Goal: Navigation & Orientation: Find specific page/section

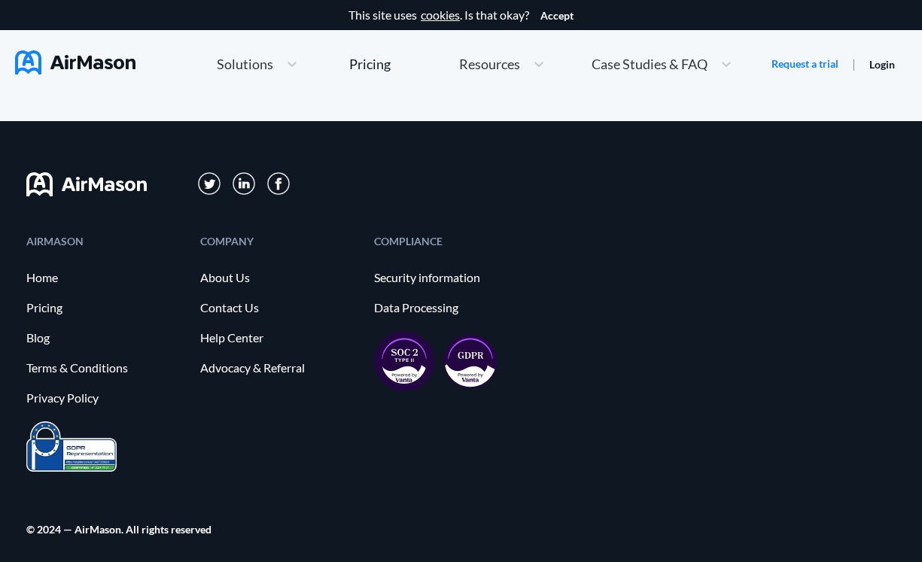
scroll to position [8269, 0]
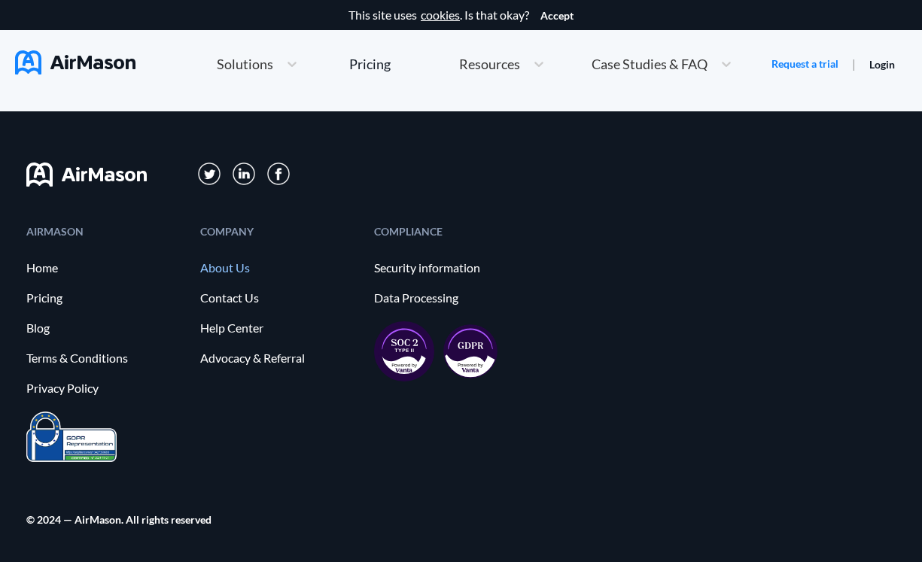
click at [229, 273] on link "About Us" at bounding box center [279, 268] width 159 height 14
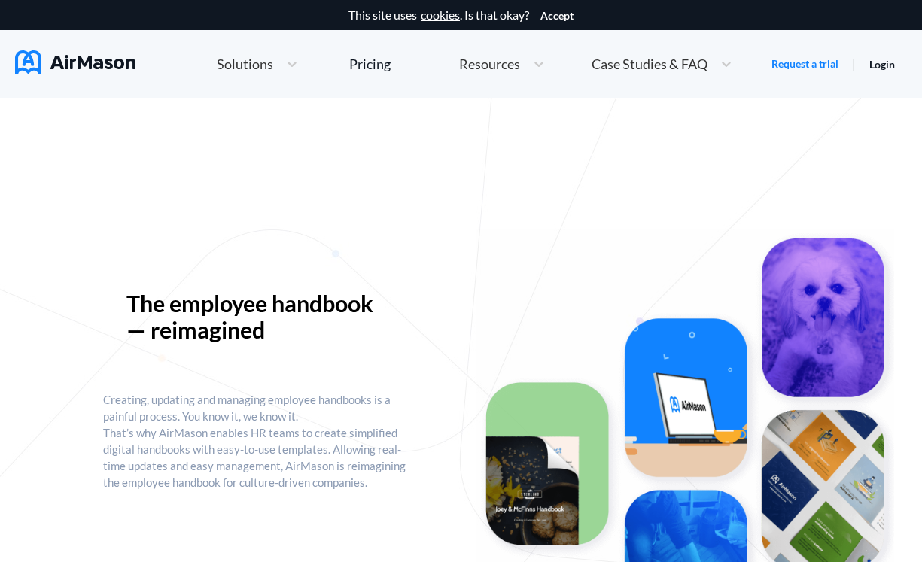
click at [115, 63] on img at bounding box center [75, 62] width 120 height 24
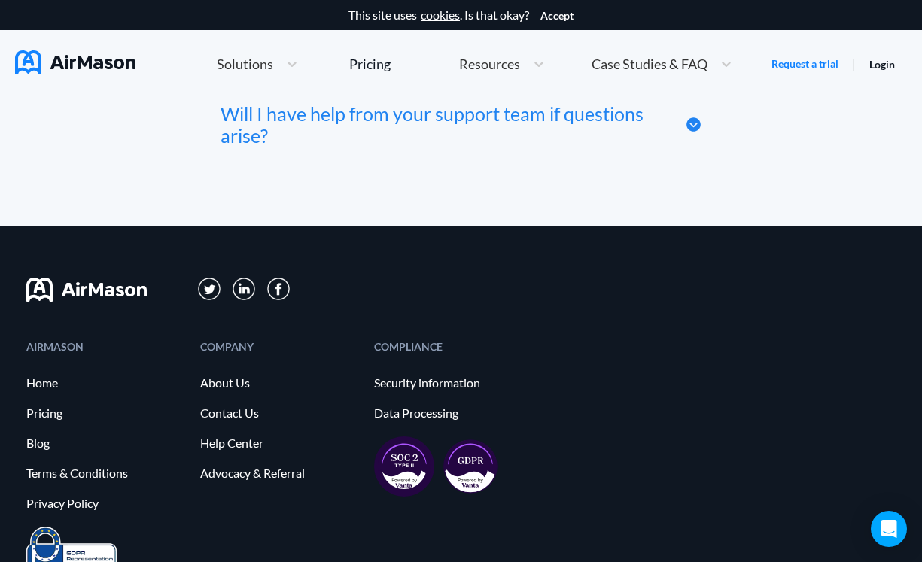
scroll to position [8269, 0]
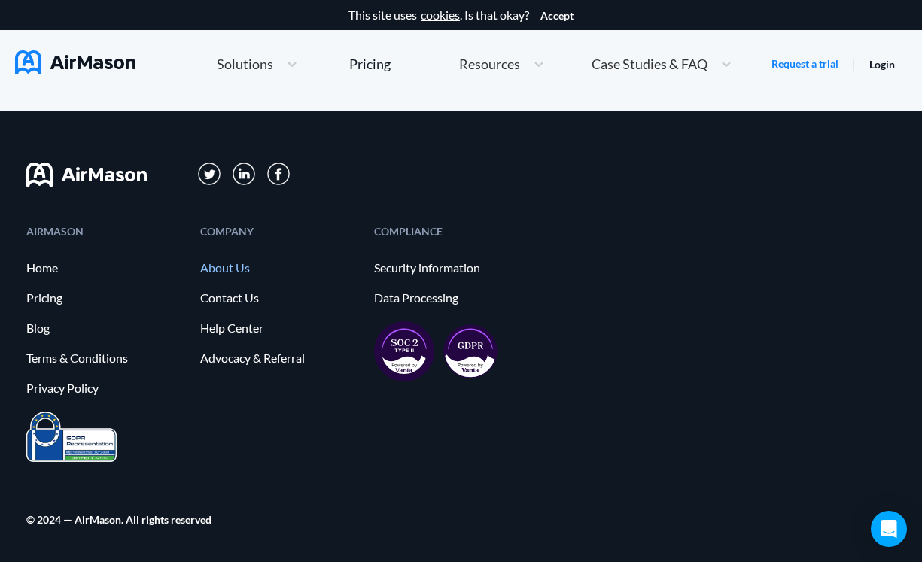
click at [237, 267] on link "About Us" at bounding box center [279, 268] width 159 height 14
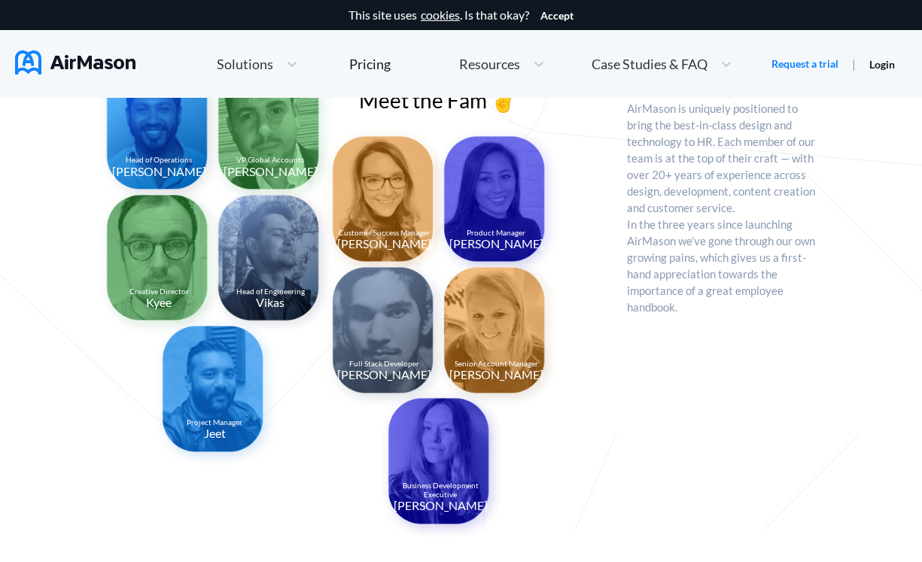
scroll to position [1171, 0]
